Goal: Transaction & Acquisition: Purchase product/service

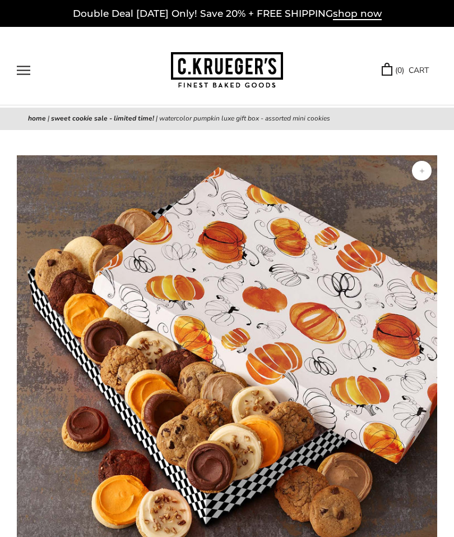
click at [28, 69] on button "Open navigation" at bounding box center [23, 71] width 13 height 10
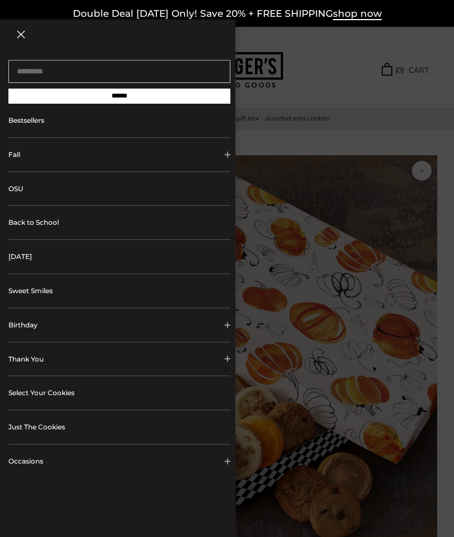
click at [41, 129] on link "Bestsellers" at bounding box center [119, 121] width 222 height 34
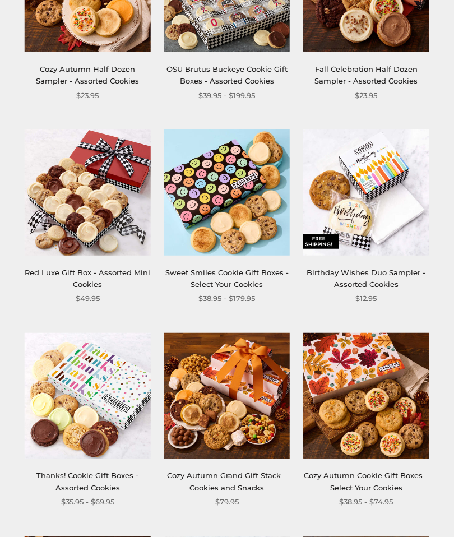
scroll to position [1133, 0]
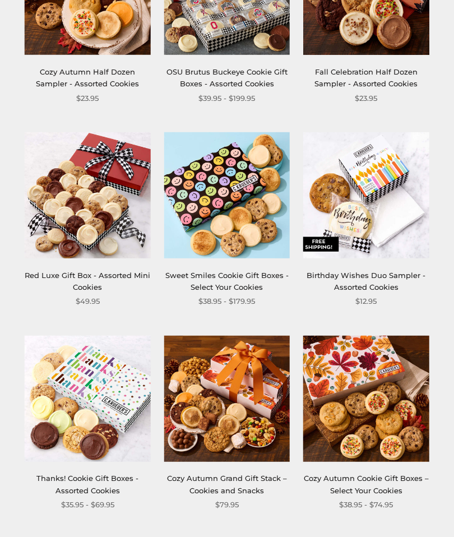
click at [375, 275] on link "Birthday Wishes Duo Sampler - Assorted Cookies" at bounding box center [365, 281] width 119 height 21
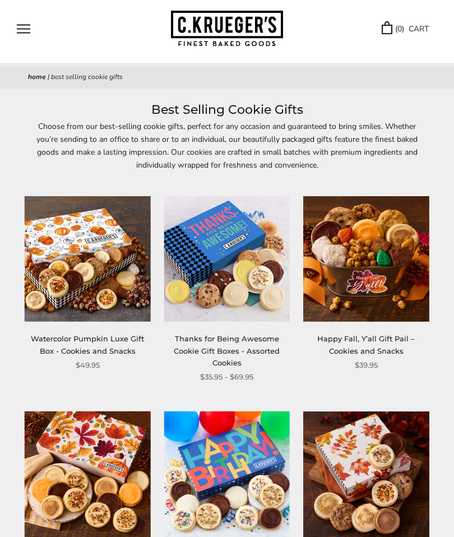
scroll to position [0, 0]
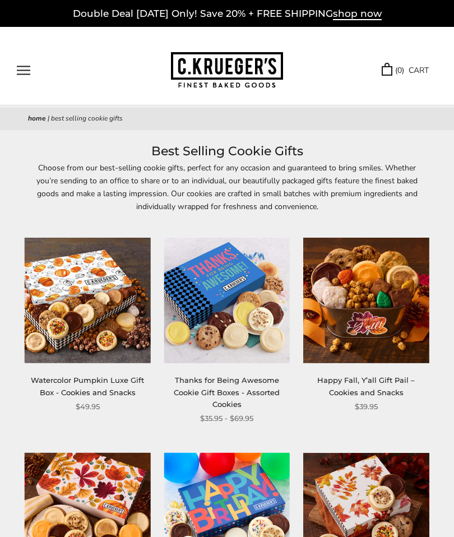
click at [30, 68] on button "Open navigation" at bounding box center [23, 71] width 13 height 10
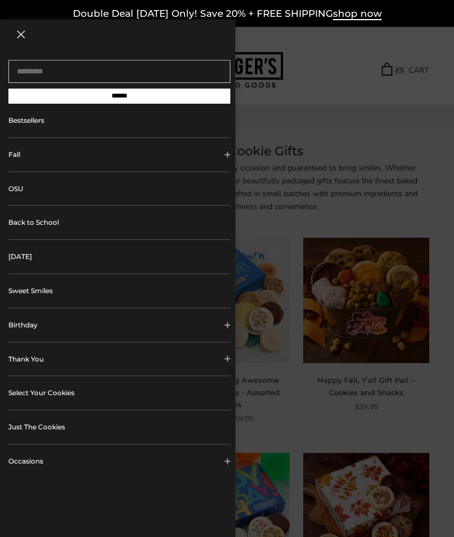
click at [89, 319] on button "Birthday" at bounding box center [119, 325] width 222 height 34
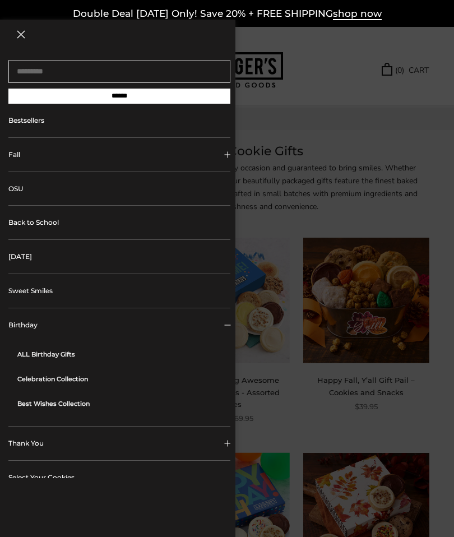
click at [73, 349] on link "ALL Birthday Gifts" at bounding box center [123, 354] width 213 height 25
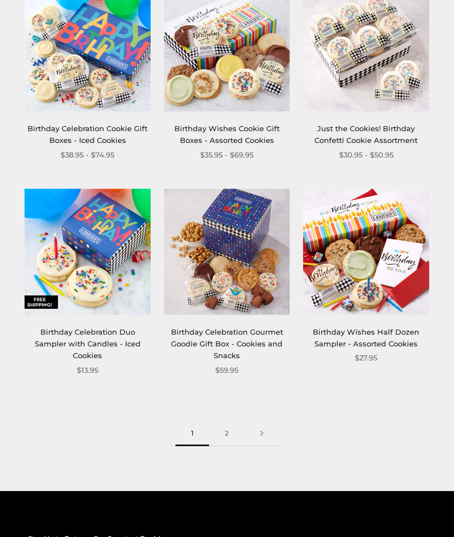
scroll to position [1474, 0]
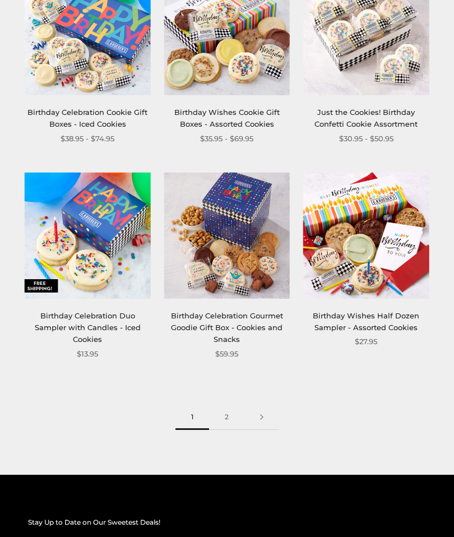
click at [223, 415] on link "2" at bounding box center [226, 417] width 35 height 25
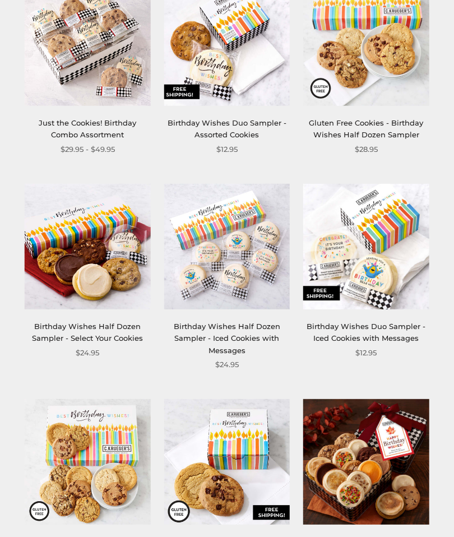
scroll to position [244, 0]
click at [377, 337] on link "Birthday Wishes Duo Sampler - Iced Cookies with Messages" at bounding box center [365, 332] width 119 height 21
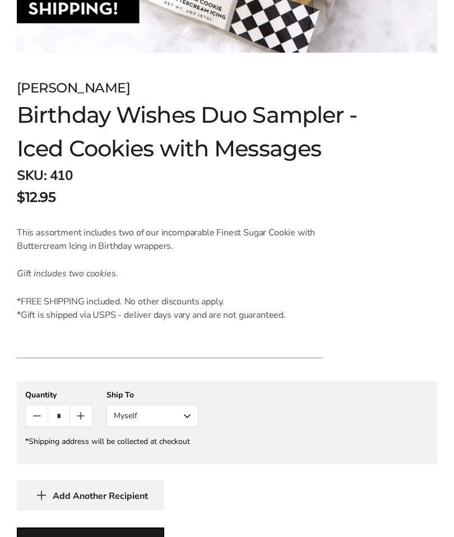
scroll to position [523, 0]
click at [189, 416] on button "Myself" at bounding box center [152, 416] width 92 height 22
click at [171, 454] on button "Other Recipient" at bounding box center [152, 457] width 91 height 20
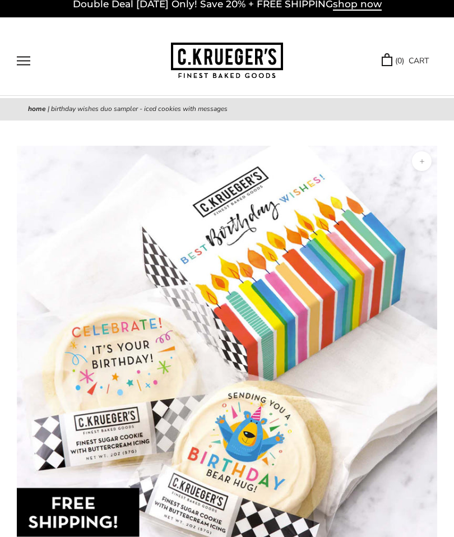
scroll to position [0, 0]
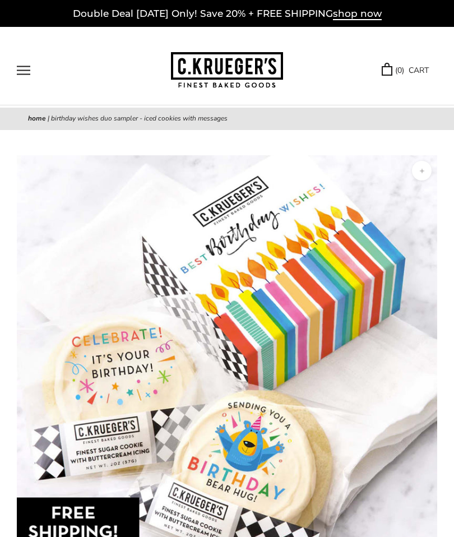
click at [19, 67] on button "Open navigation" at bounding box center [23, 71] width 13 height 10
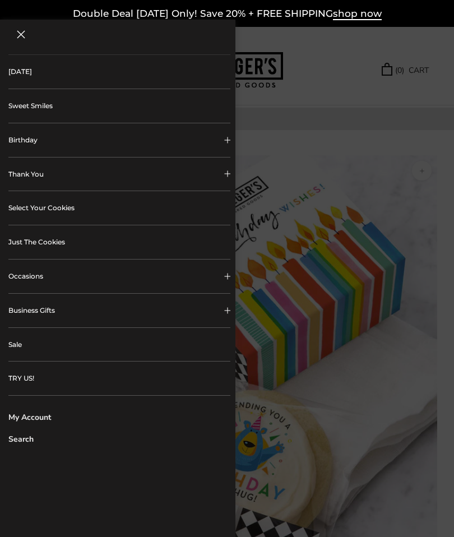
scroll to position [184, 0]
click at [50, 419] on link "My Account" at bounding box center [119, 418] width 222 height 12
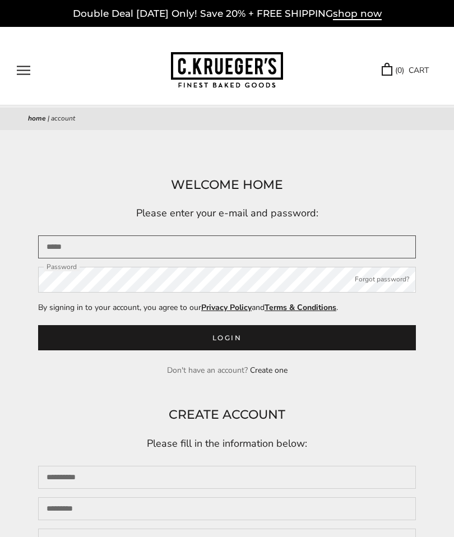
click at [179, 247] on input "Email" at bounding box center [227, 246] width 378 height 23
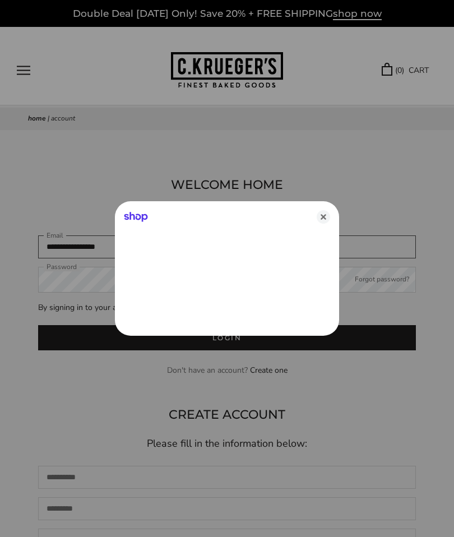
type input "**********"
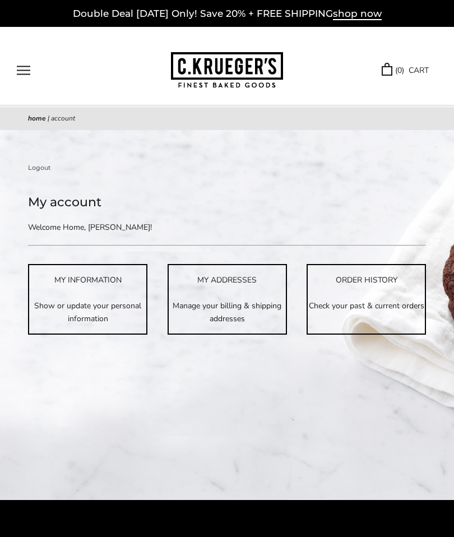
click at [25, 69] on button "Open navigation" at bounding box center [23, 71] width 13 height 10
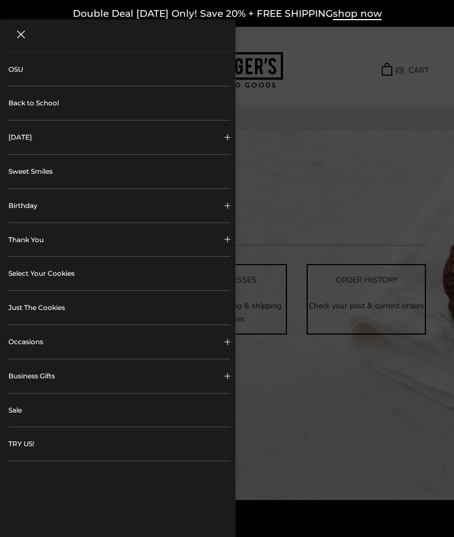
scroll to position [133, 0]
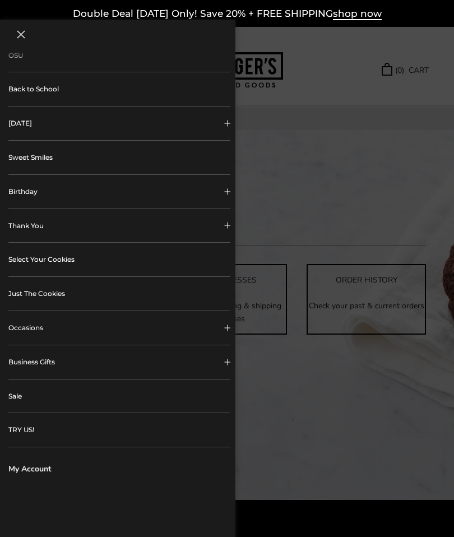
click at [114, 319] on button "Occasions" at bounding box center [119, 328] width 222 height 34
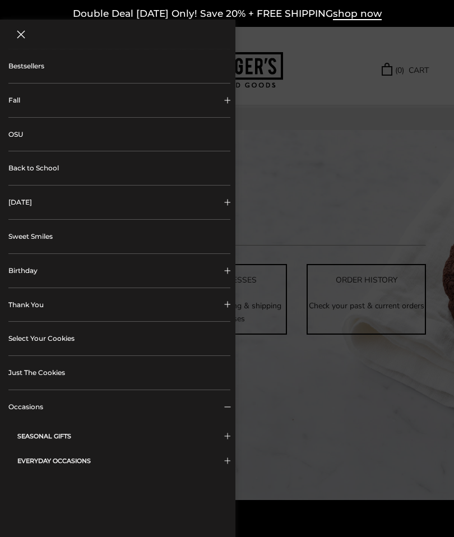
scroll to position [49, 0]
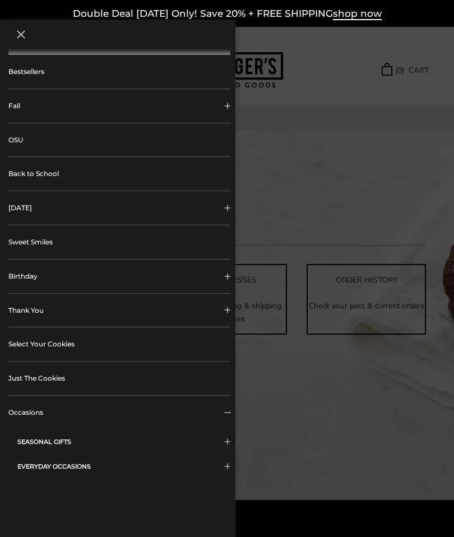
click at [67, 276] on button "Birthday" at bounding box center [119, 276] width 222 height 34
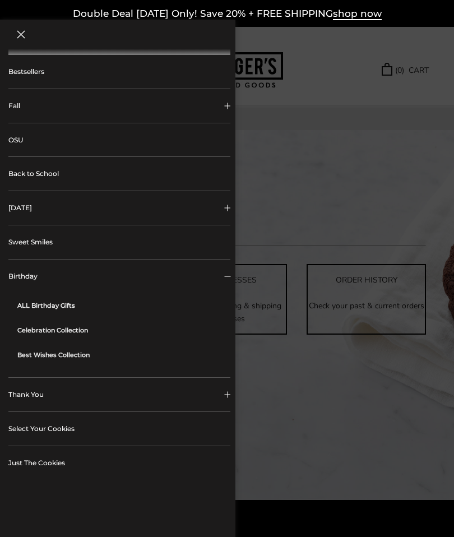
click at [75, 303] on link "ALL Birthday Gifts" at bounding box center [123, 305] width 213 height 25
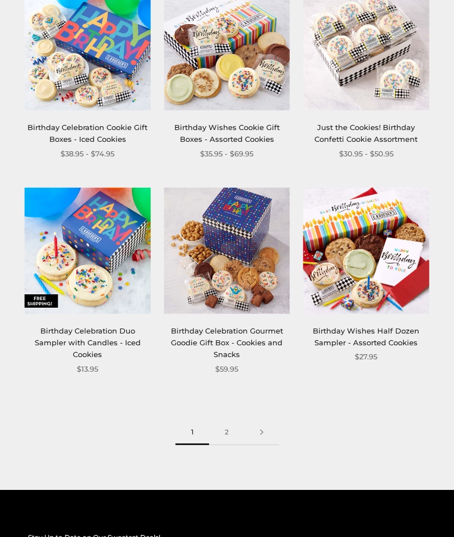
scroll to position [1459, 0]
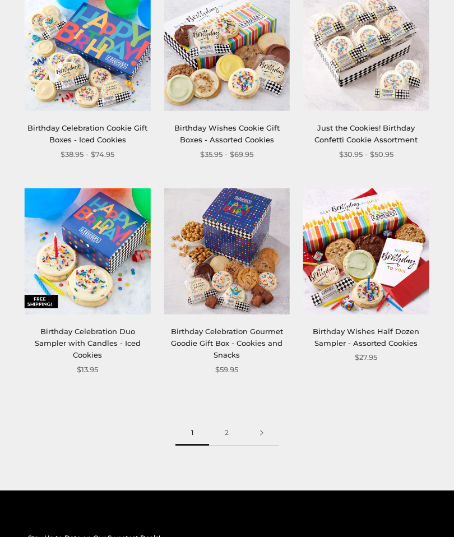
click at [224, 431] on link "2" at bounding box center [226, 432] width 35 height 25
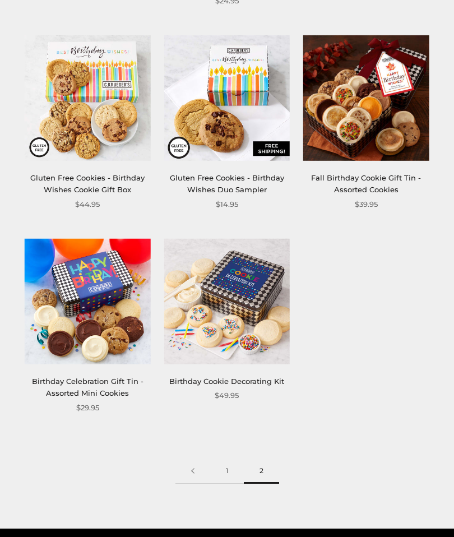
scroll to position [607, 0]
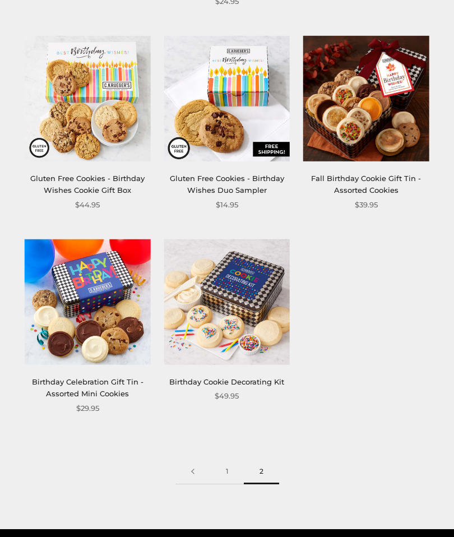
click at [189, 468] on link at bounding box center [192, 471] width 35 height 25
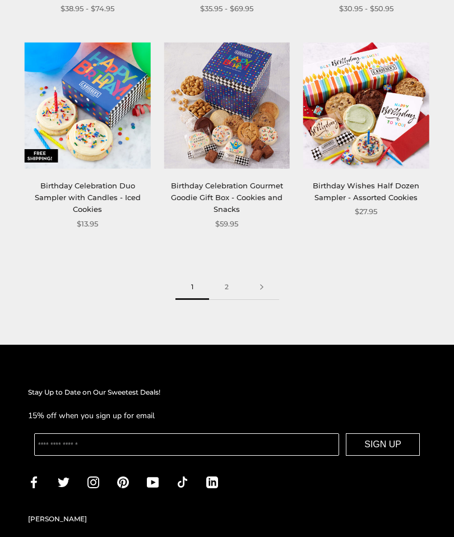
scroll to position [1605, 0]
click at [268, 276] on link at bounding box center [261, 287] width 35 height 25
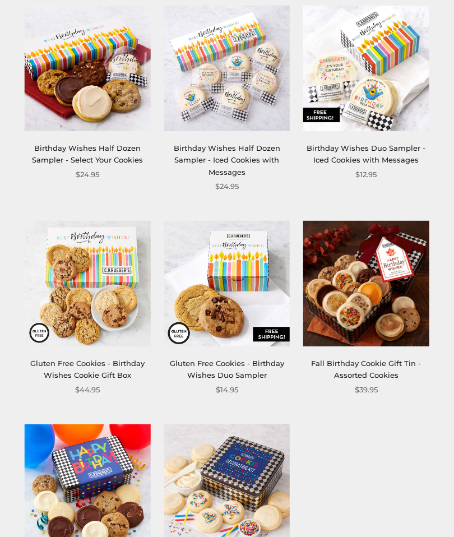
scroll to position [394, 0]
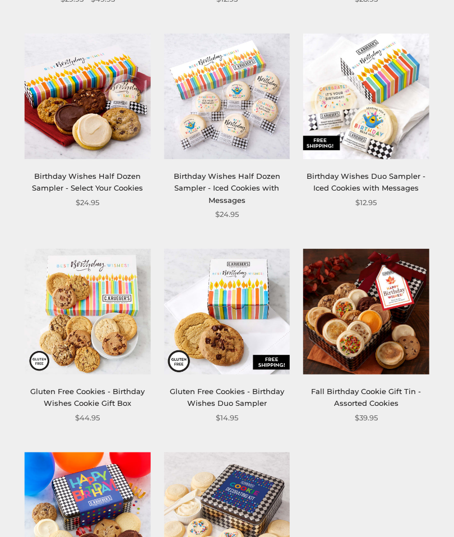
click at [383, 115] on img at bounding box center [365, 95] width 125 height 125
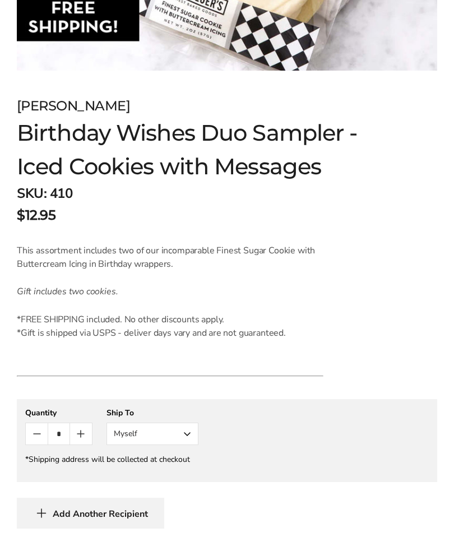
scroll to position [517, 0]
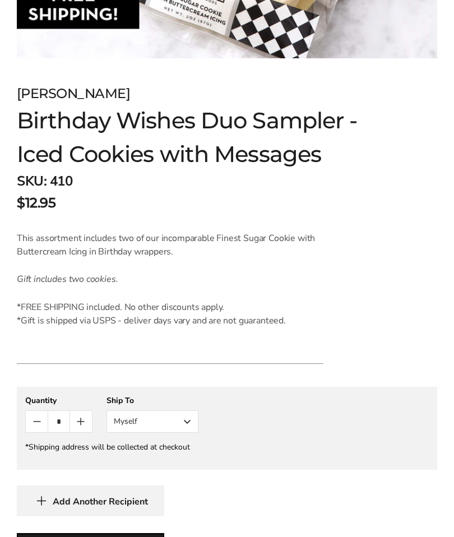
click at [187, 421] on button "Myself" at bounding box center [152, 422] width 92 height 22
click at [168, 464] on button "Other Recipient" at bounding box center [152, 463] width 91 height 20
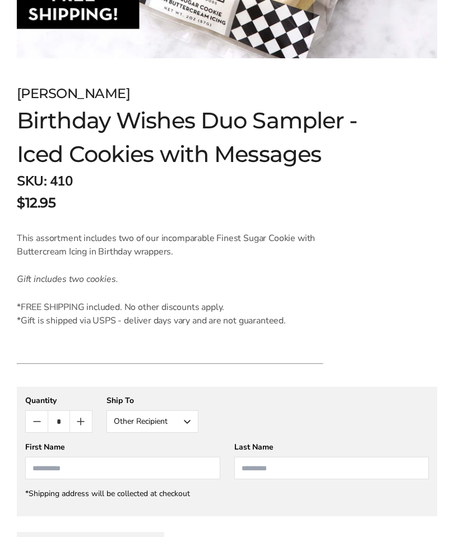
click at [130, 463] on input "First Name" at bounding box center [122, 468] width 195 height 22
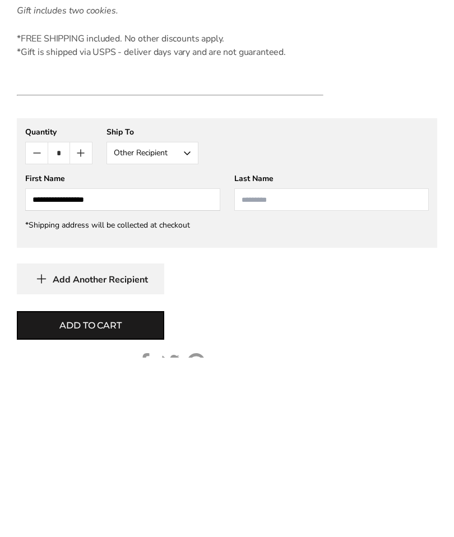
type input "**********"
click at [138, 490] on button "Add to cart" at bounding box center [90, 504] width 147 height 29
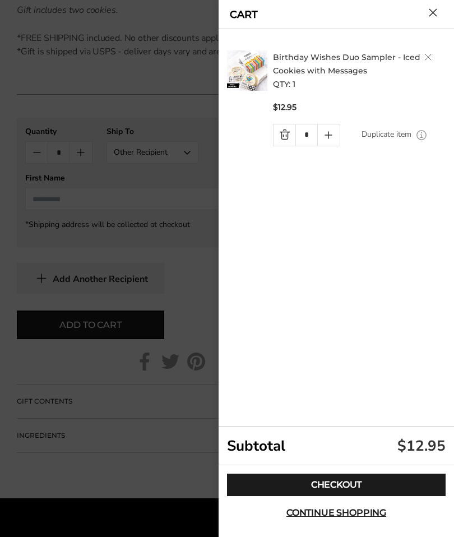
click at [360, 496] on link "Checkout" at bounding box center [336, 484] width 219 height 22
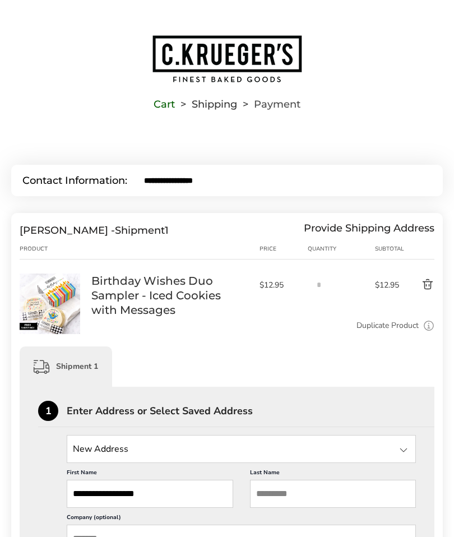
click at [156, 494] on input "**********" at bounding box center [150, 494] width 166 height 28
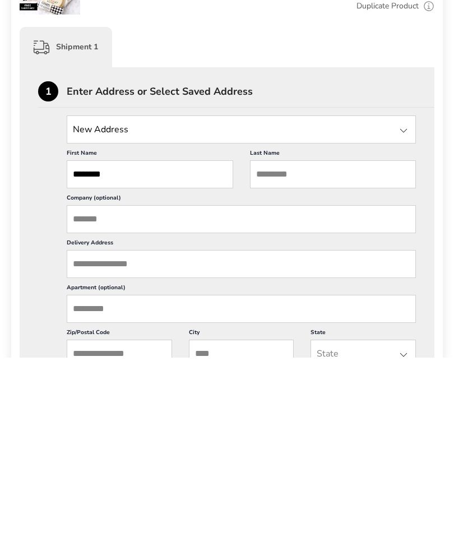
type input "********"
click at [315, 340] on input "Last Name" at bounding box center [333, 354] width 166 height 28
type input "*********"
click at [241, 261] on div "1 Enter Address or Select Saved Address" at bounding box center [236, 274] width 396 height 26
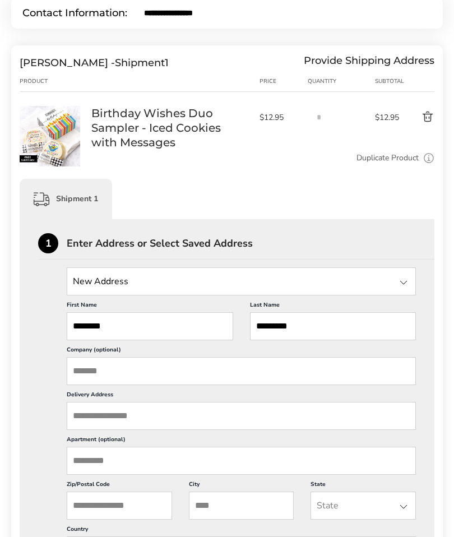
scroll to position [166, 0]
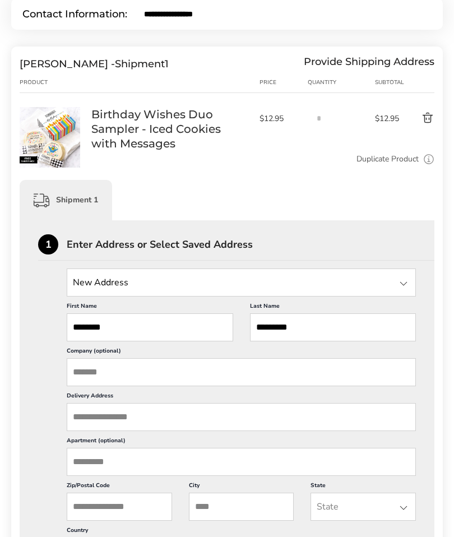
click at [202, 426] on input "Delivery Address" at bounding box center [241, 417] width 349 height 28
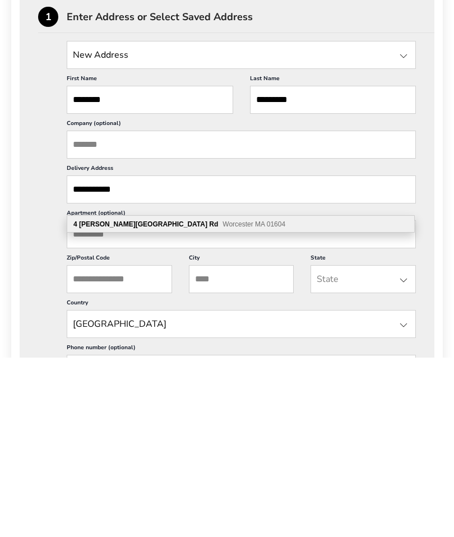
click at [222, 399] on span "Worcester MA 01604" at bounding box center [253, 403] width 63 height 8
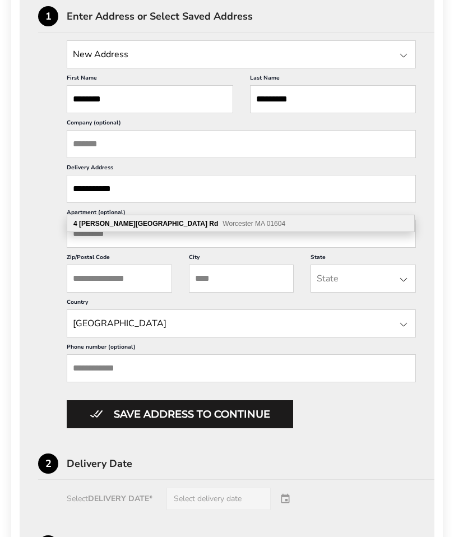
type input "**********"
type input "*********"
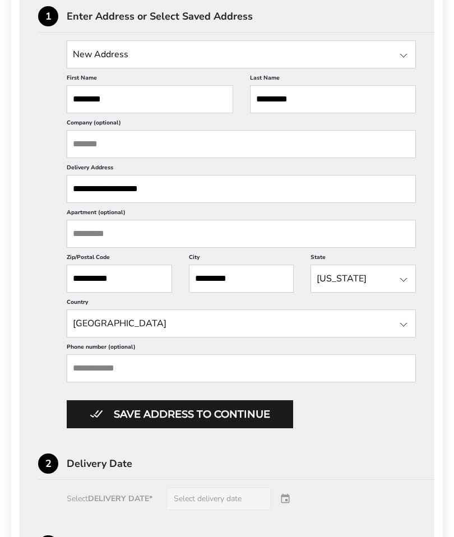
click at [184, 382] on input "Phone number (optional)" at bounding box center [241, 368] width 349 height 28
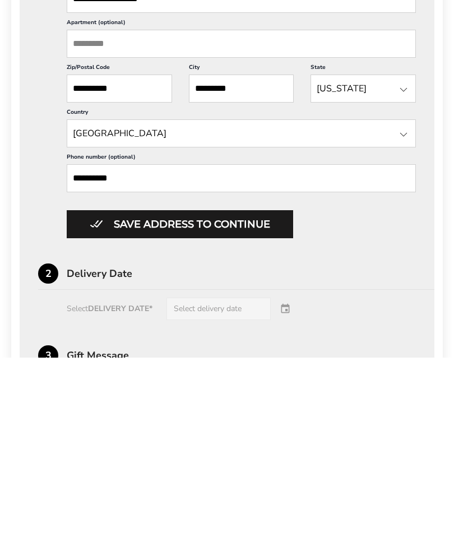
type input "**********"
click at [247, 389] on button "Save address to continue" at bounding box center [180, 403] width 226 height 28
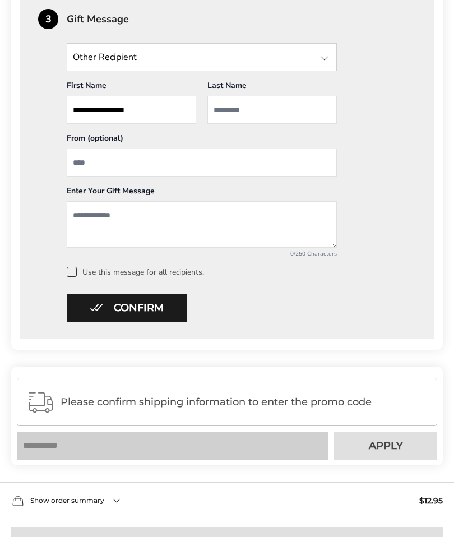
click at [129, 165] on input "From" at bounding box center [202, 162] width 270 height 28
type input "**********"
click at [131, 219] on textarea "Add a message" at bounding box center [202, 225] width 270 height 47
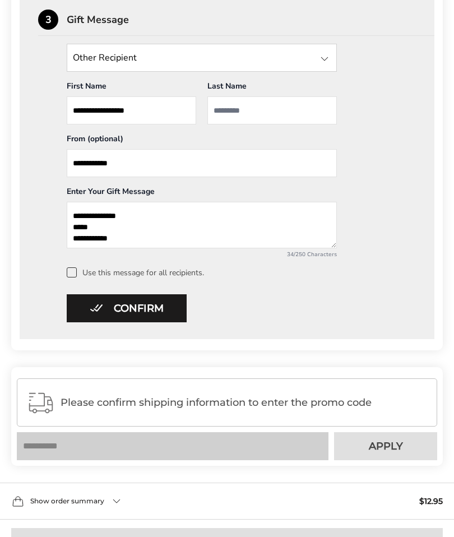
type textarea "**********"
click at [150, 110] on input "**********" at bounding box center [131, 110] width 129 height 28
type input "********"
click at [268, 112] on input "Last Name" at bounding box center [271, 110] width 129 height 28
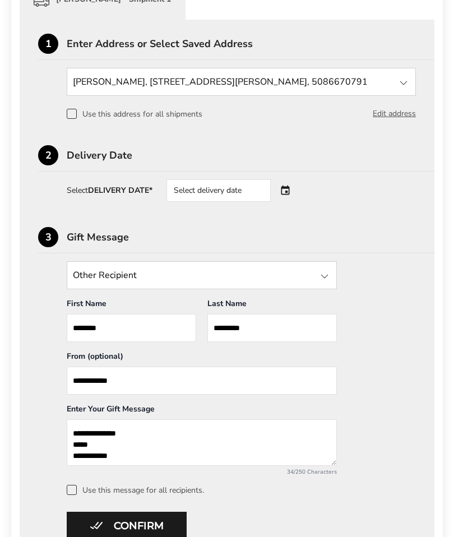
scroll to position [366, 0]
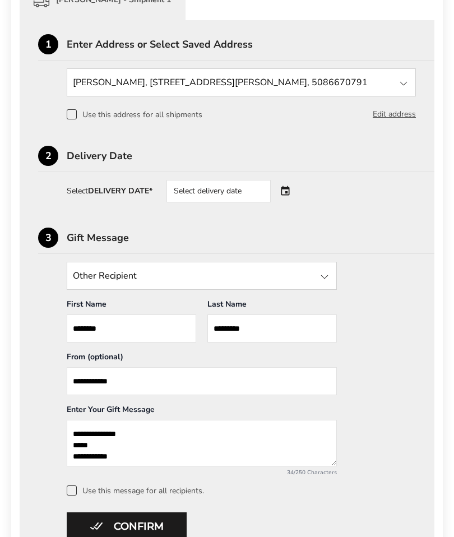
type input "*********"
click at [286, 193] on div "Select delivery date" at bounding box center [234, 191] width 136 height 22
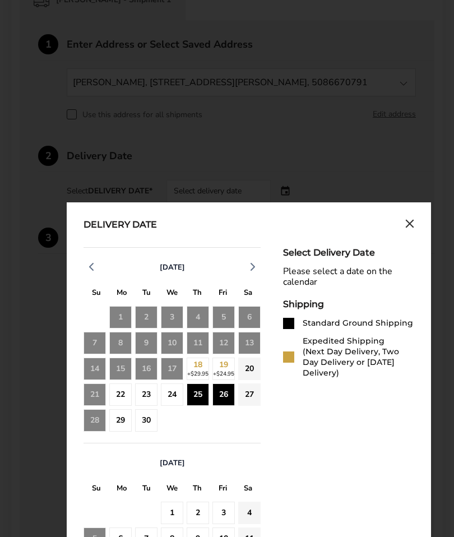
click at [224, 399] on div "26" at bounding box center [223, 394] width 22 height 22
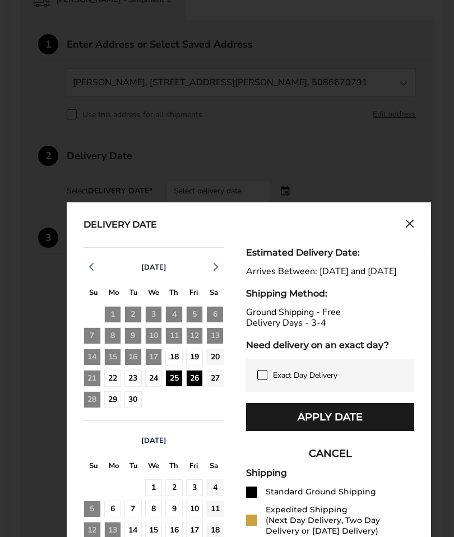
click at [217, 387] on div "27" at bounding box center [214, 378] width 17 height 17
click at [355, 425] on button "Apply Date" at bounding box center [330, 417] width 168 height 28
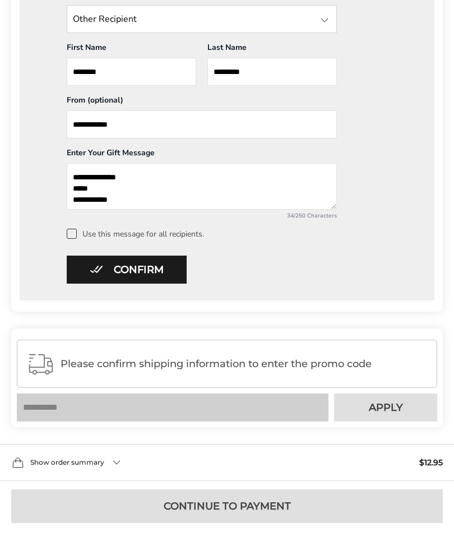
scroll to position [623, 0]
click at [165, 270] on button "Confirm" at bounding box center [127, 269] width 120 height 28
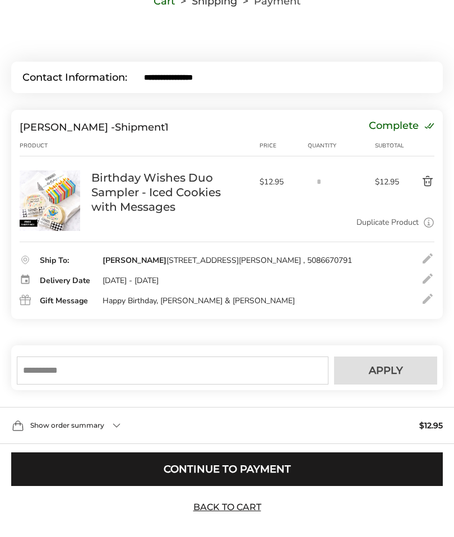
click at [295, 486] on button "Continue to Payment" at bounding box center [226, 469] width 431 height 34
